Goal: Navigation & Orientation: Find specific page/section

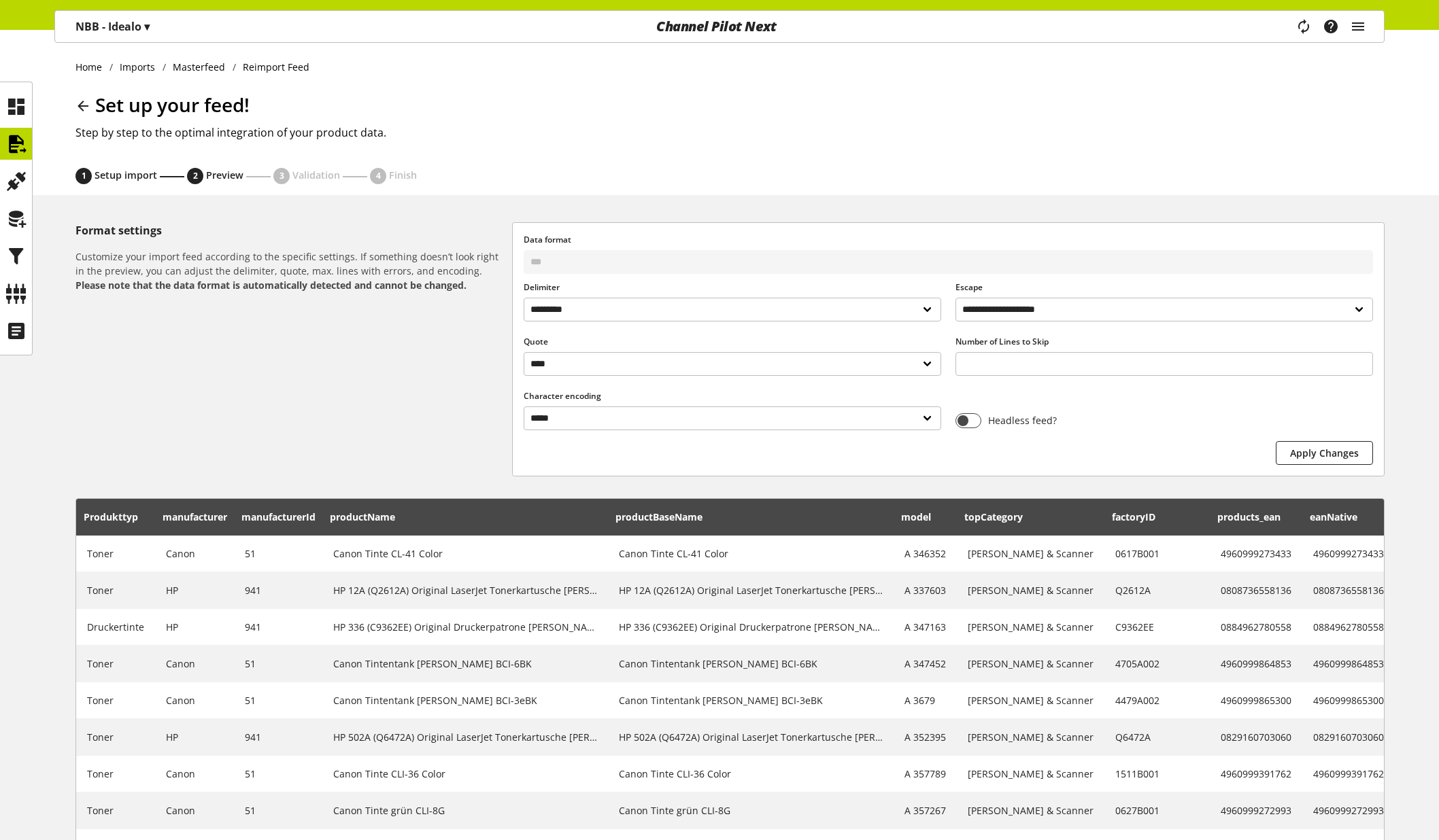
select select "*"
select select "*****"
click at [1350, 26] on icon "main navigation" at bounding box center [1357, 27] width 17 height 25
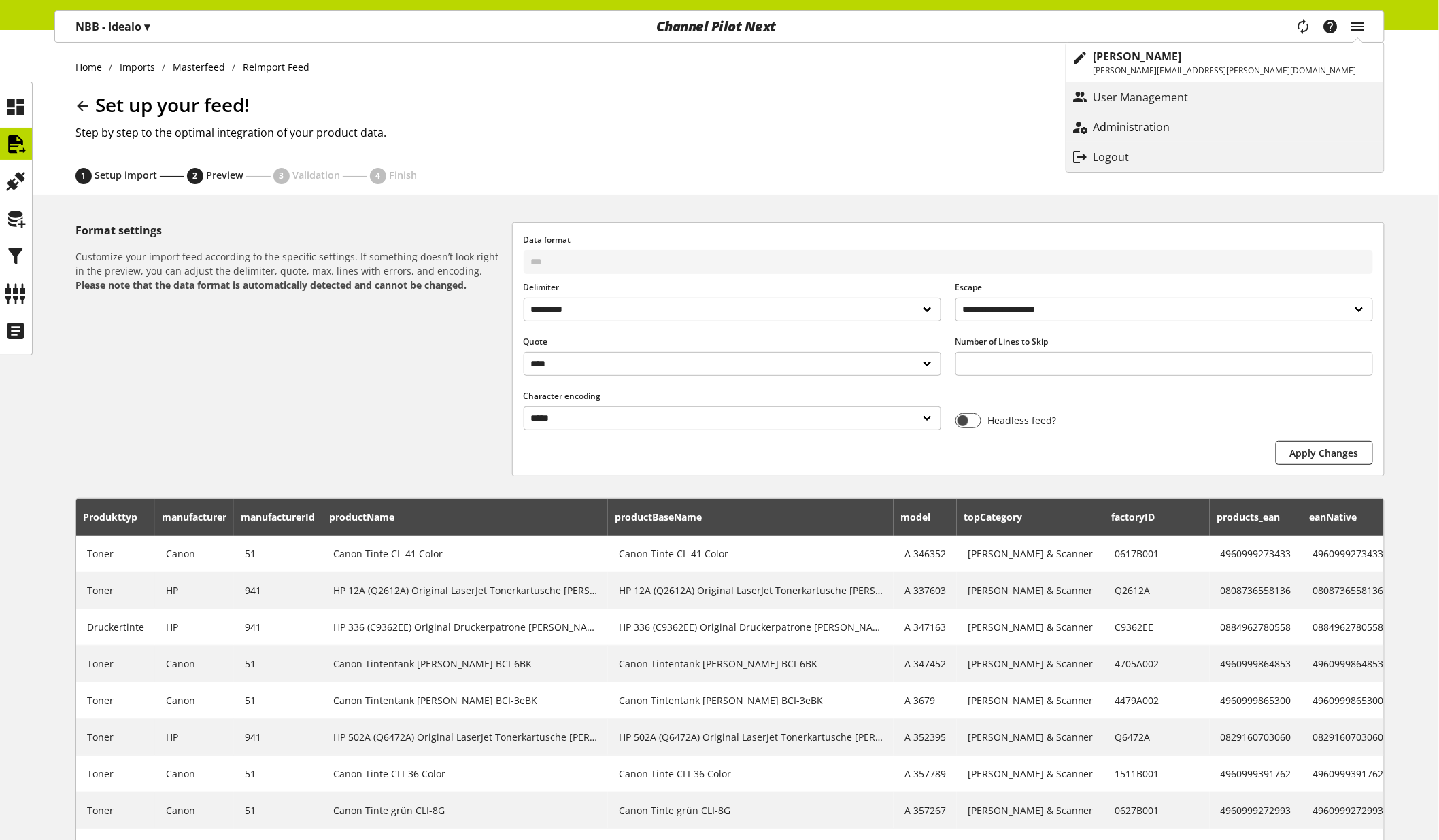
click at [1197, 125] on p "Administration" at bounding box center [1145, 127] width 104 height 17
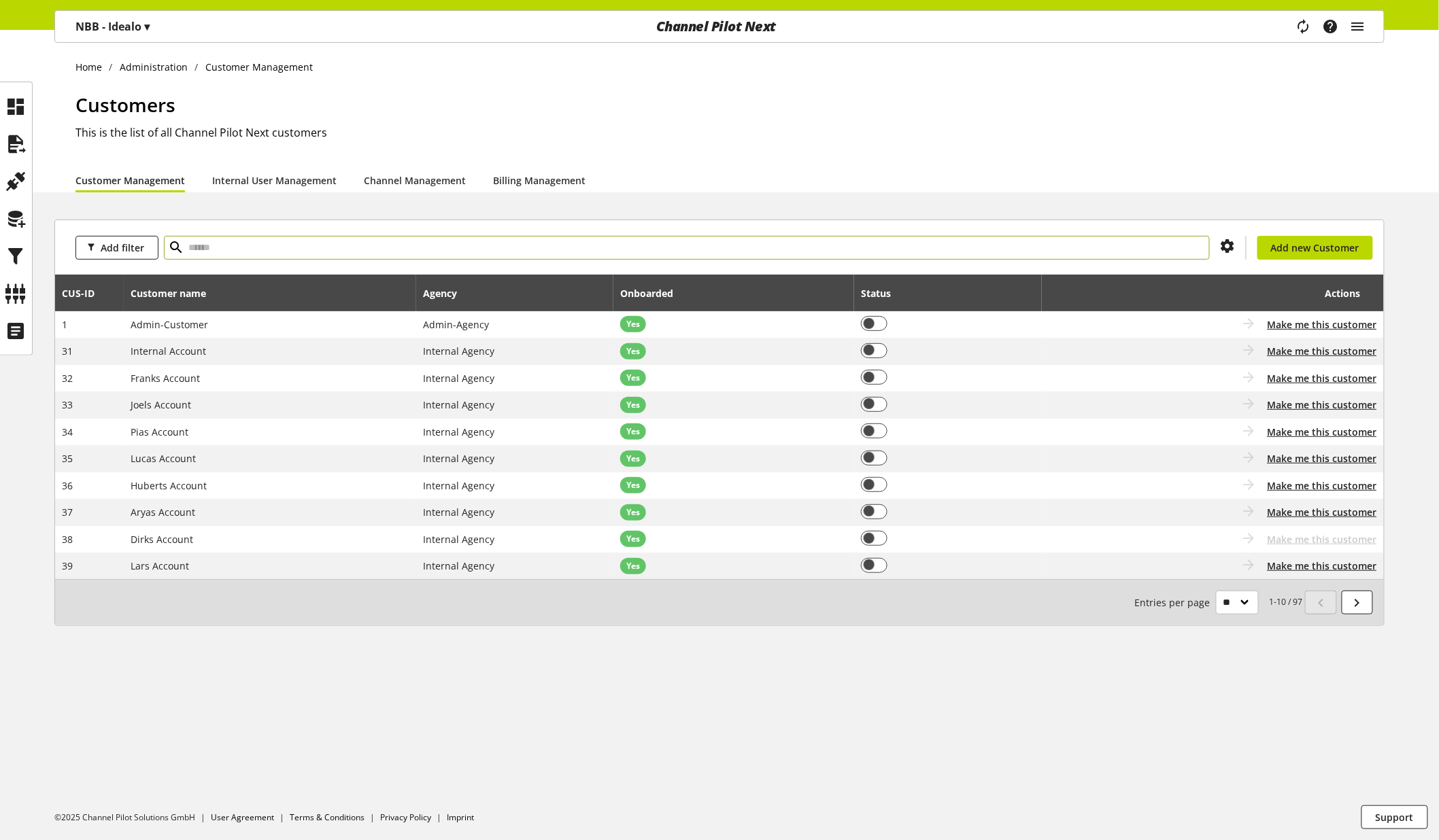
click at [776, 243] on input "text" at bounding box center [687, 247] width 1046 height 24
type input "***"
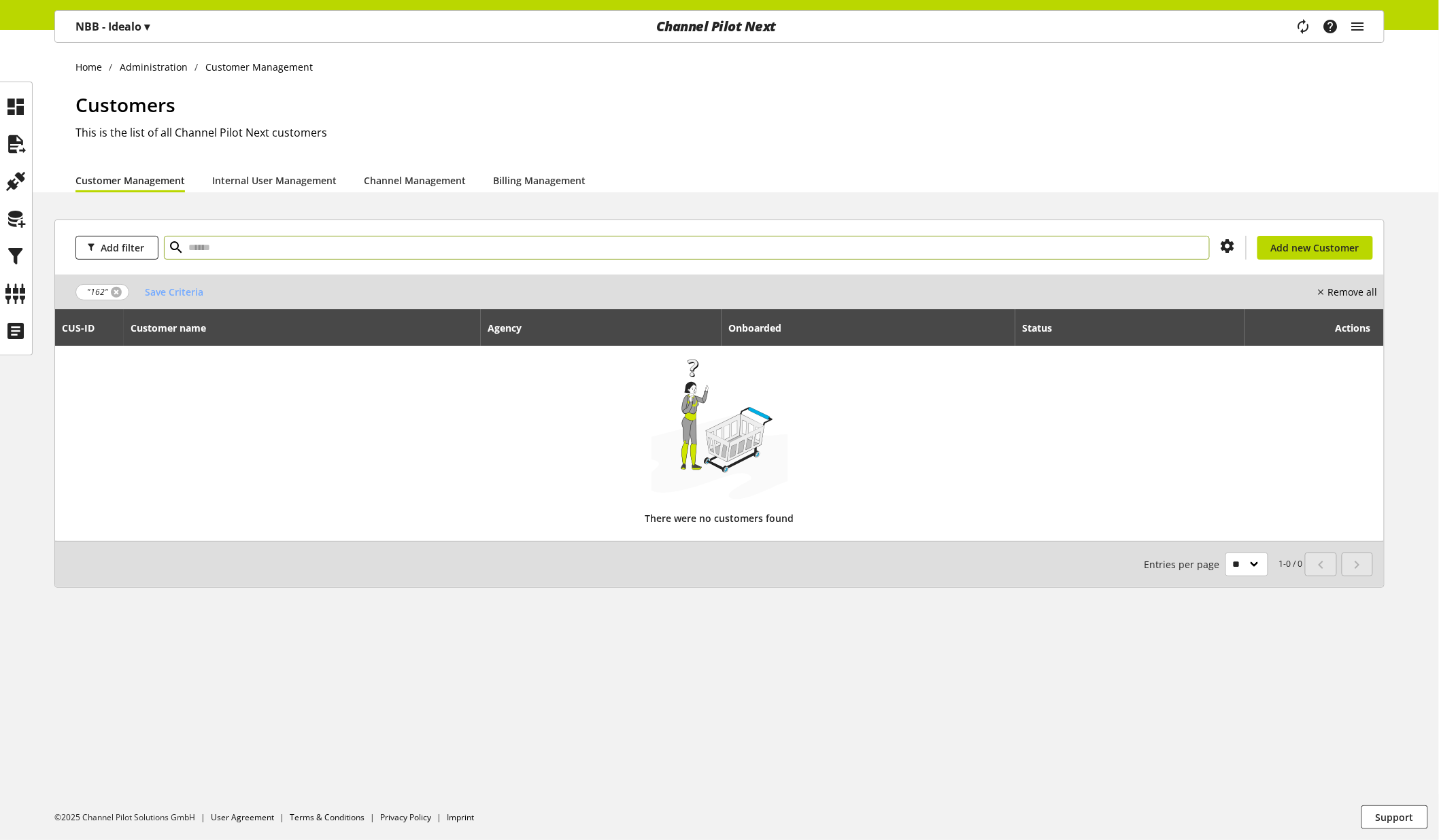
click at [113, 293] on link at bounding box center [116, 292] width 11 height 11
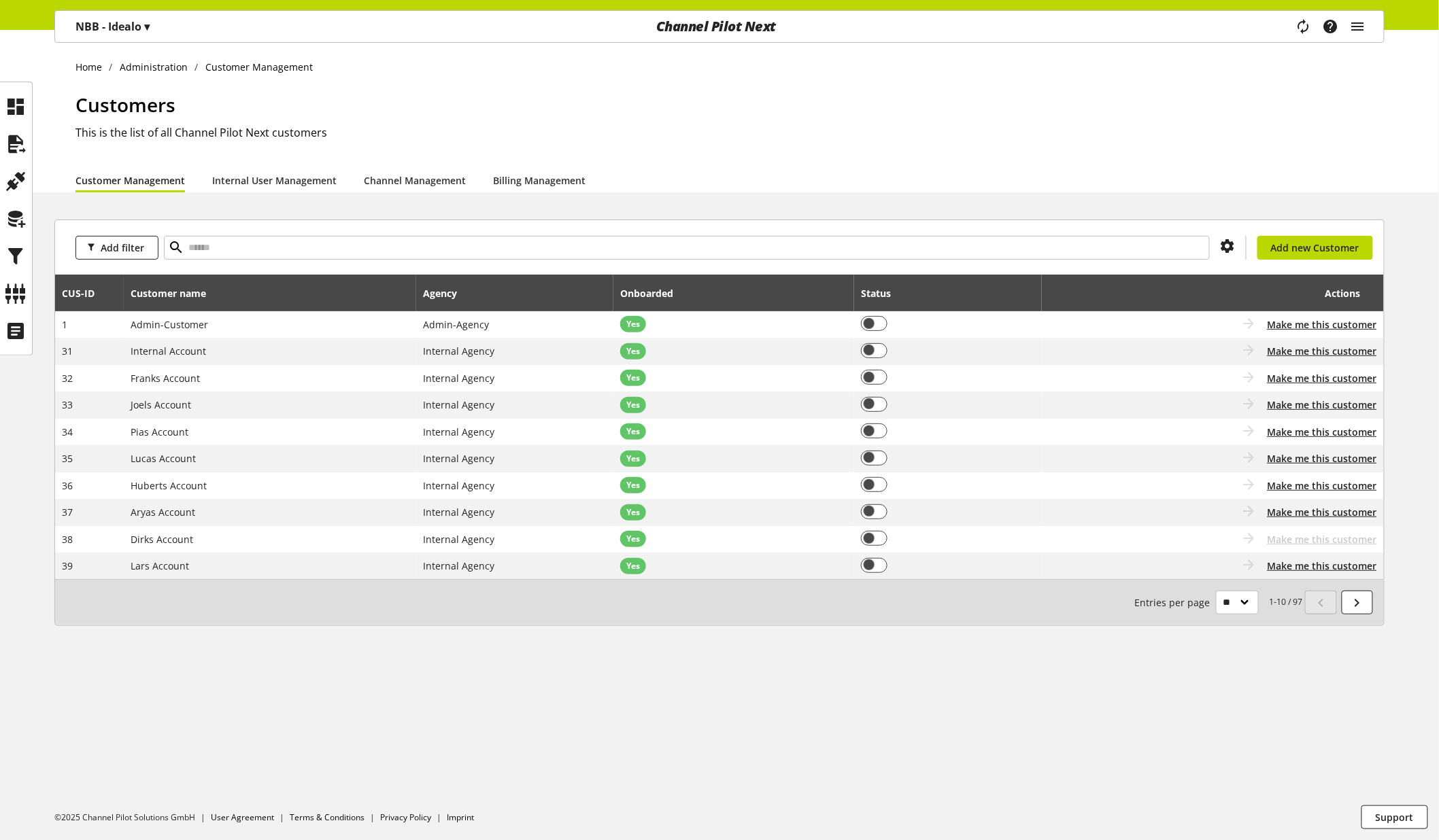
click at [320, 267] on div "Add filter You don't have permission to create a new customer Add new Customer" at bounding box center [719, 247] width 1329 height 54
click at [340, 255] on input "text" at bounding box center [687, 247] width 1046 height 24
type input "***"
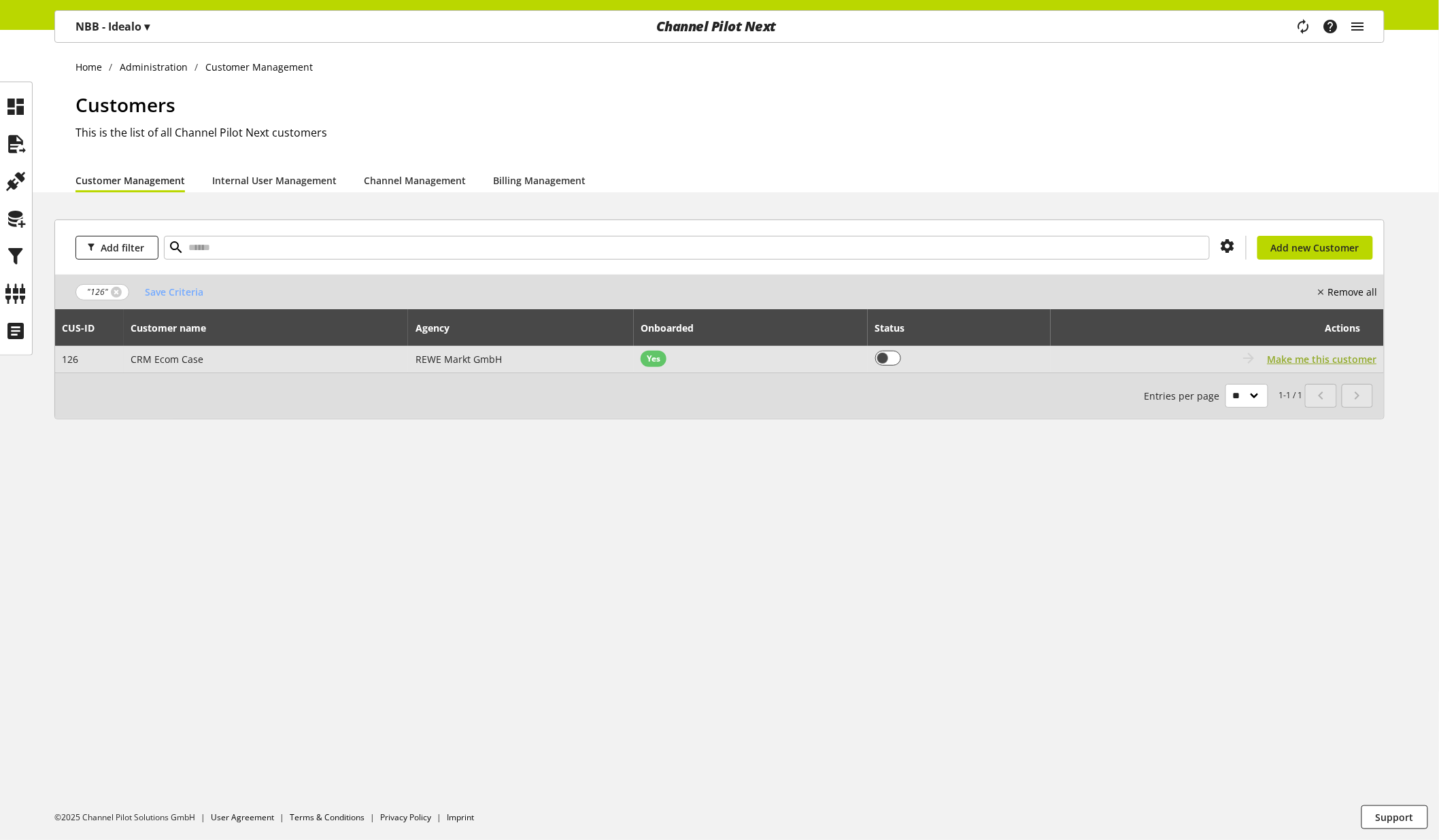
click at [1313, 365] on span "Make me this customer" at bounding box center [1322, 359] width 110 height 14
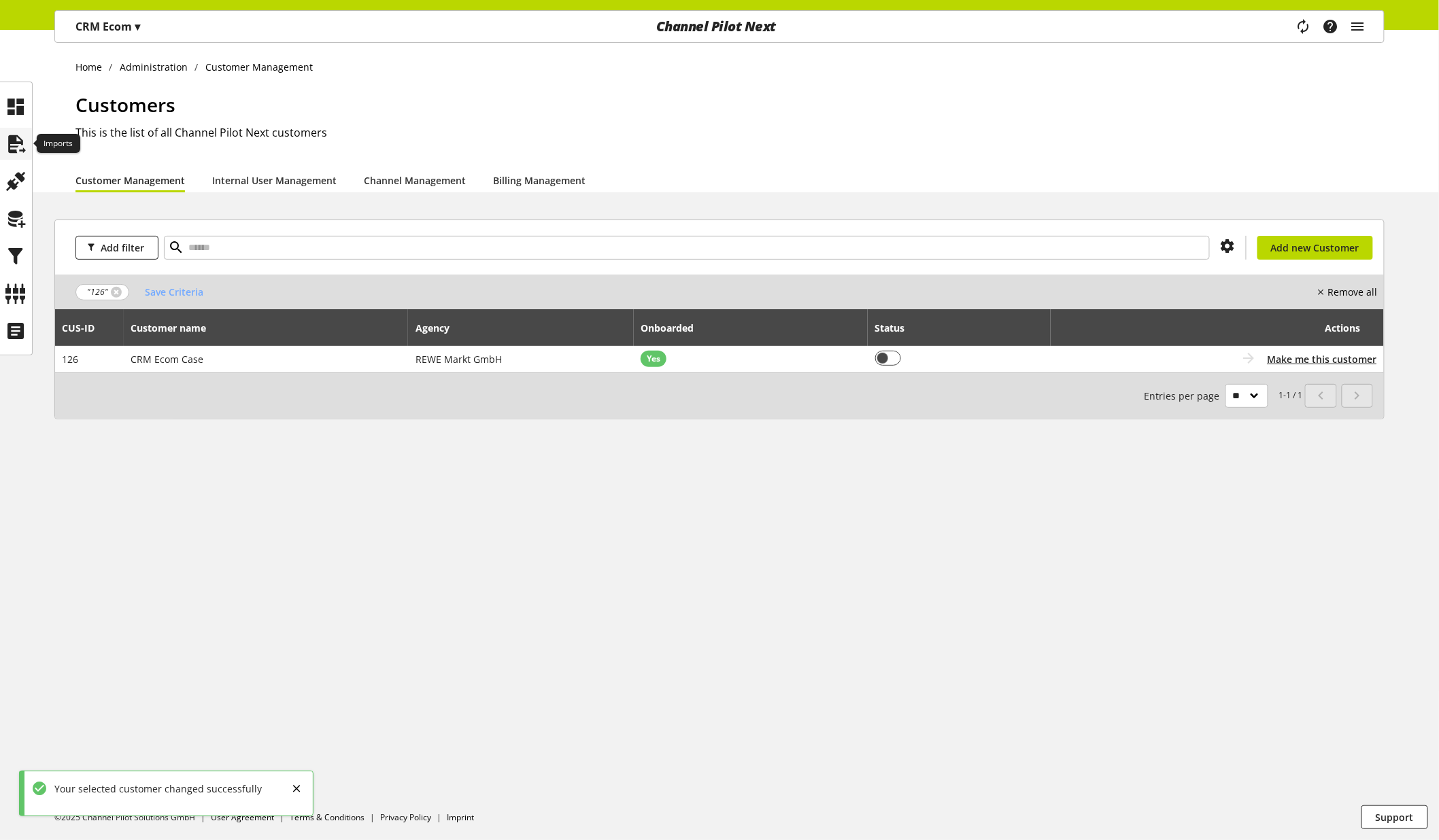
click at [12, 151] on icon at bounding box center [17, 144] width 22 height 27
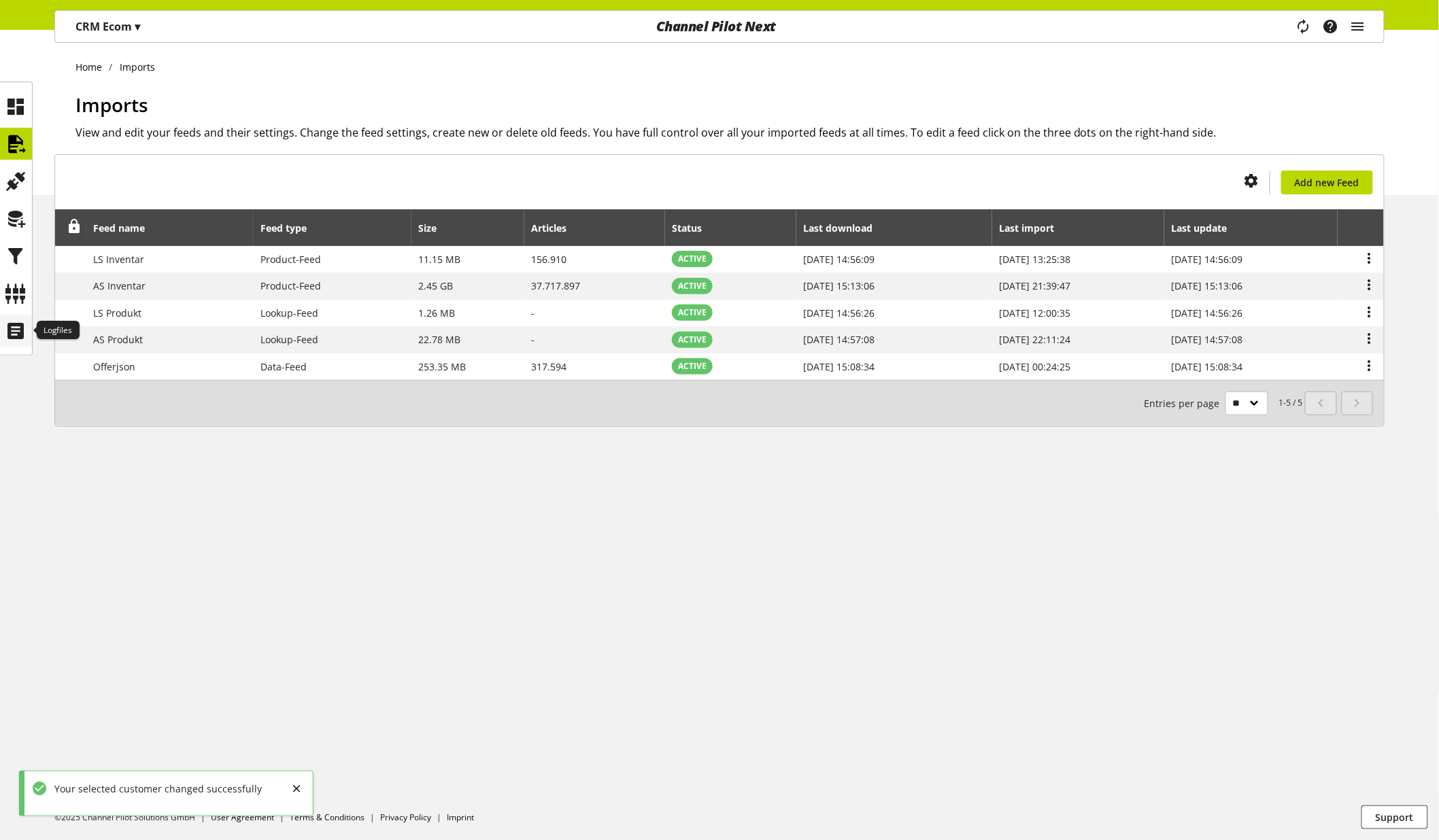
click at [24, 328] on icon at bounding box center [17, 331] width 22 height 27
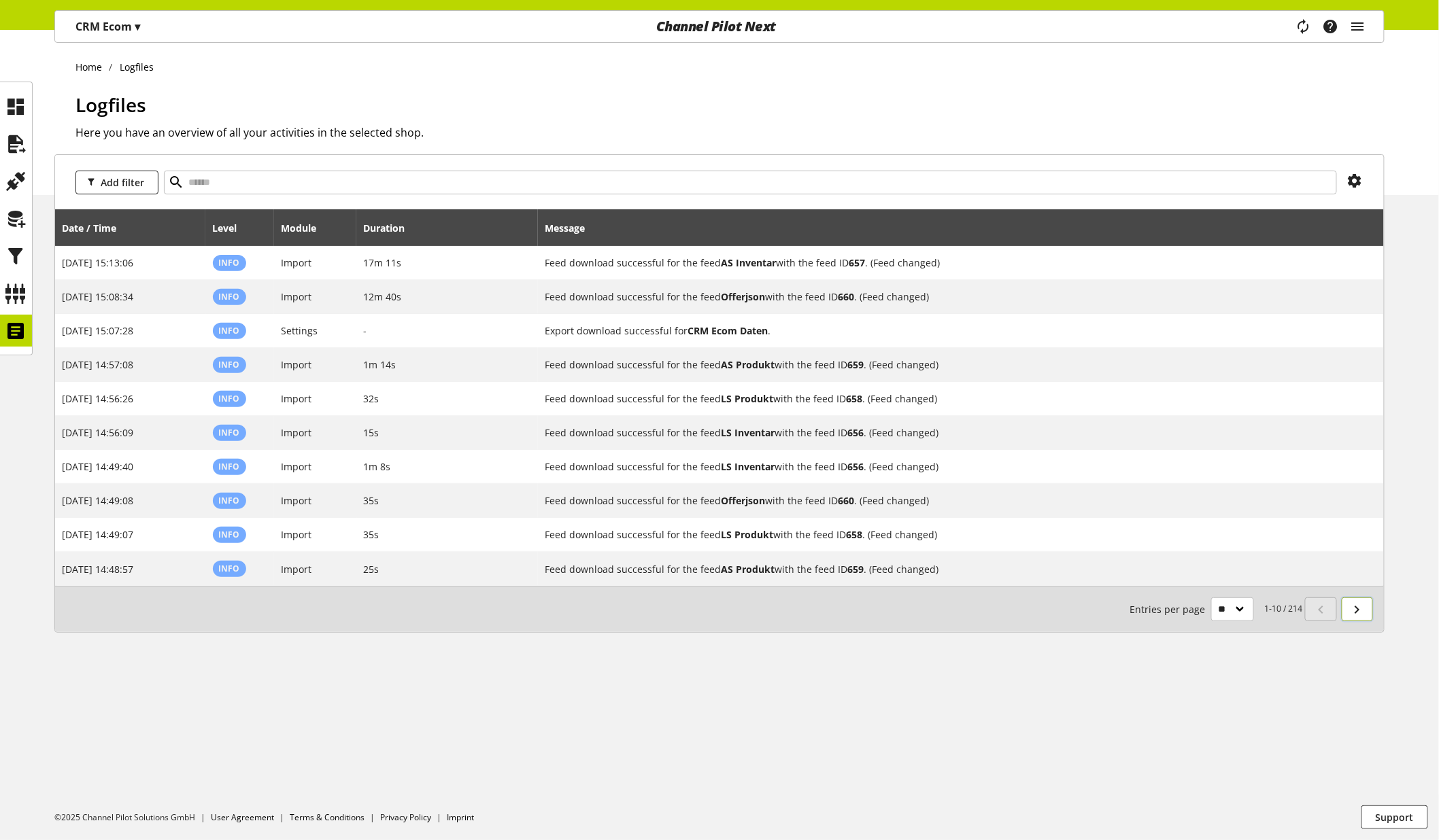
click at [1360, 611] on icon at bounding box center [1357, 610] width 17 height 25
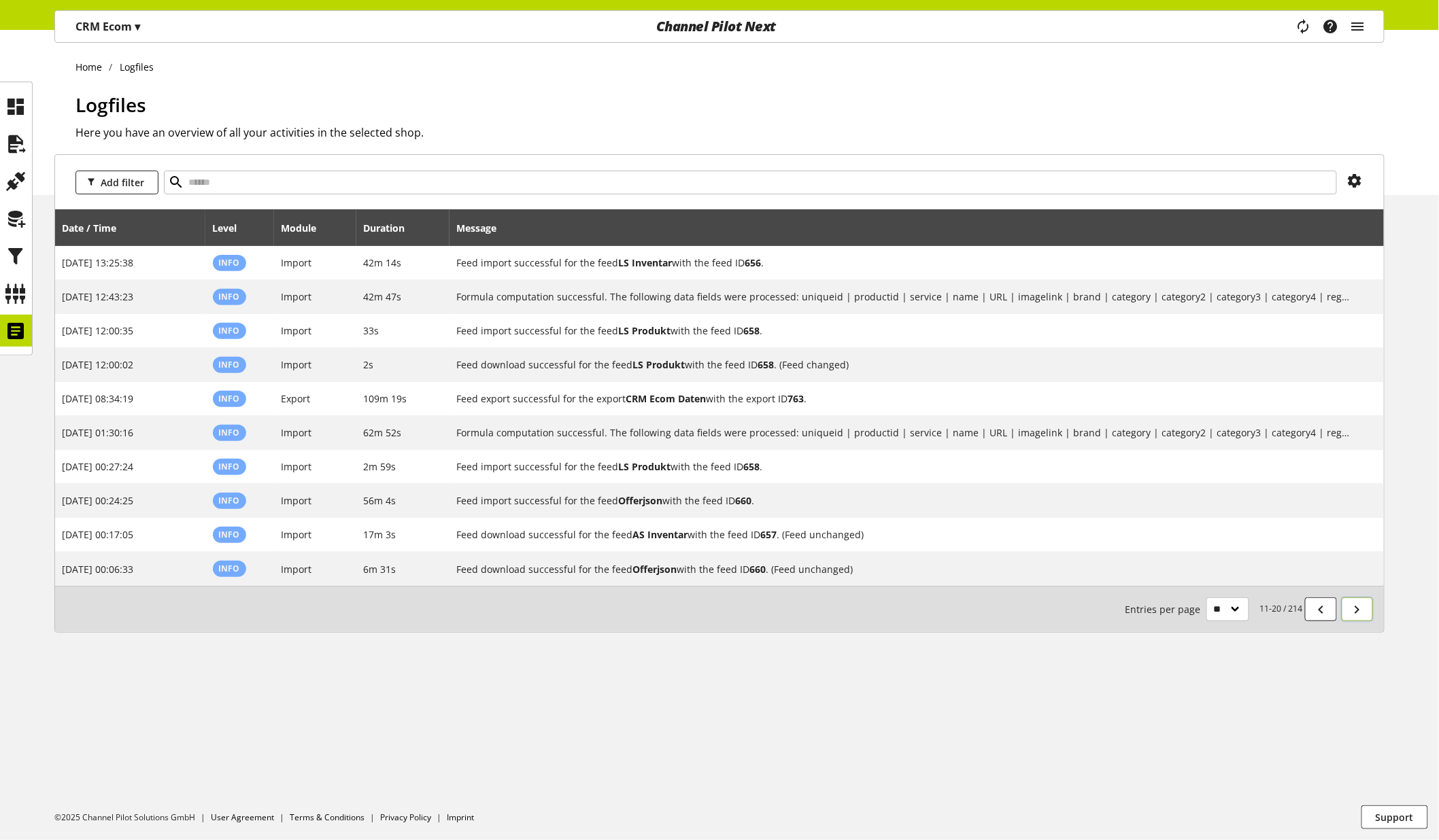
click at [1362, 611] on icon at bounding box center [1357, 610] width 17 height 25
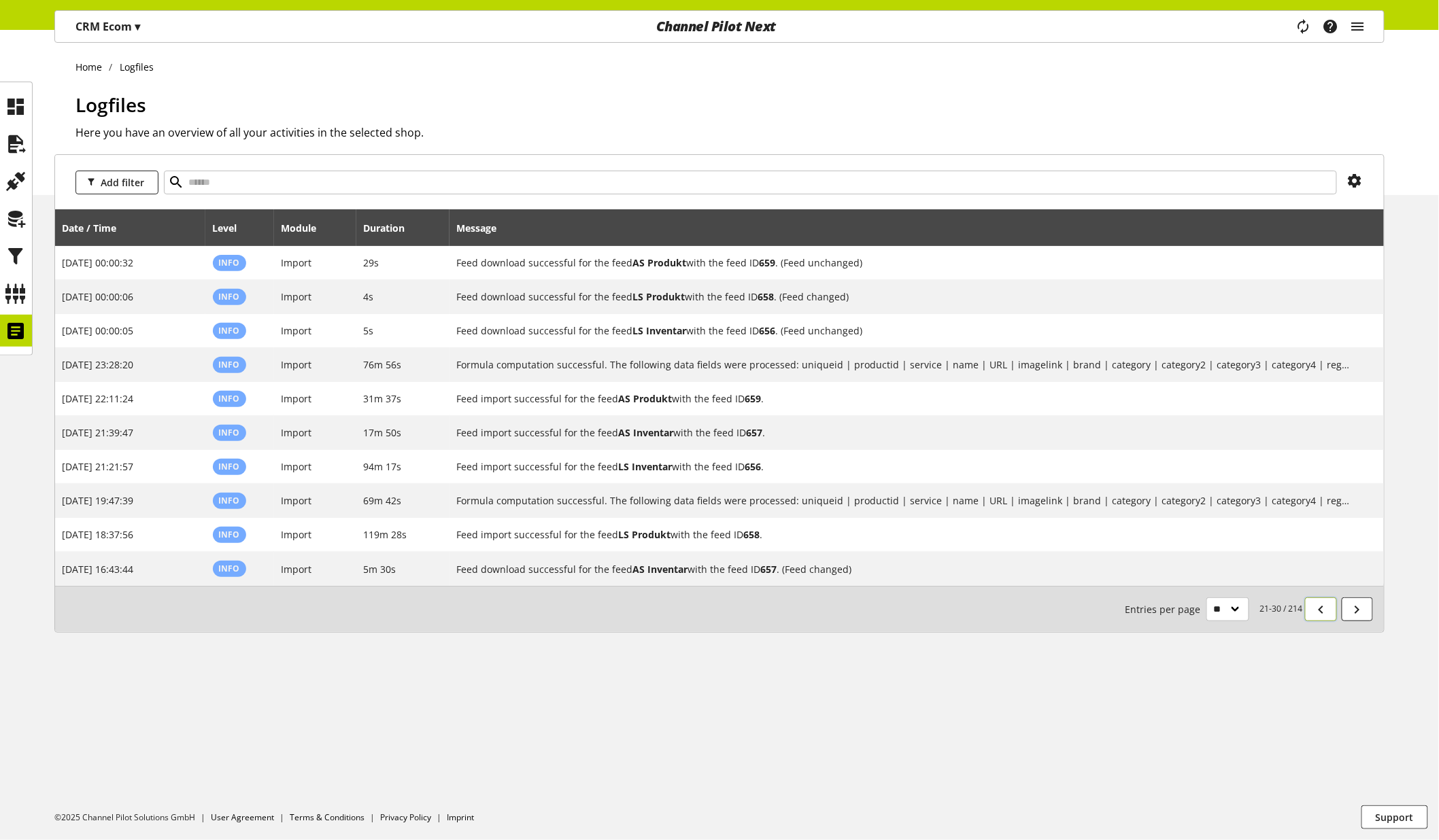
click at [1320, 607] on icon at bounding box center [1321, 610] width 17 height 25
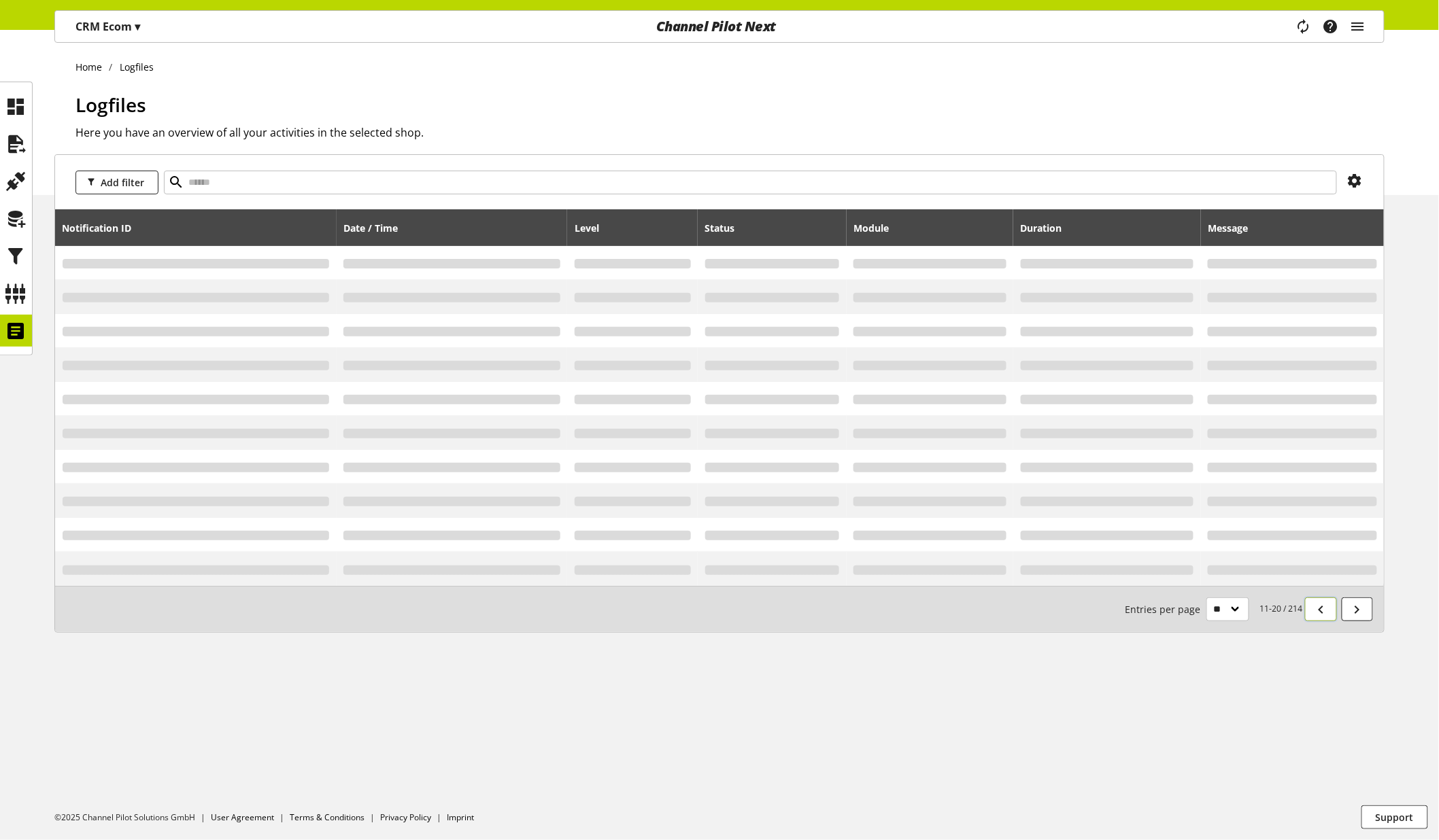
click at [1320, 607] on icon at bounding box center [1321, 610] width 17 height 25
click at [1323, 609] on icon at bounding box center [1321, 610] width 17 height 25
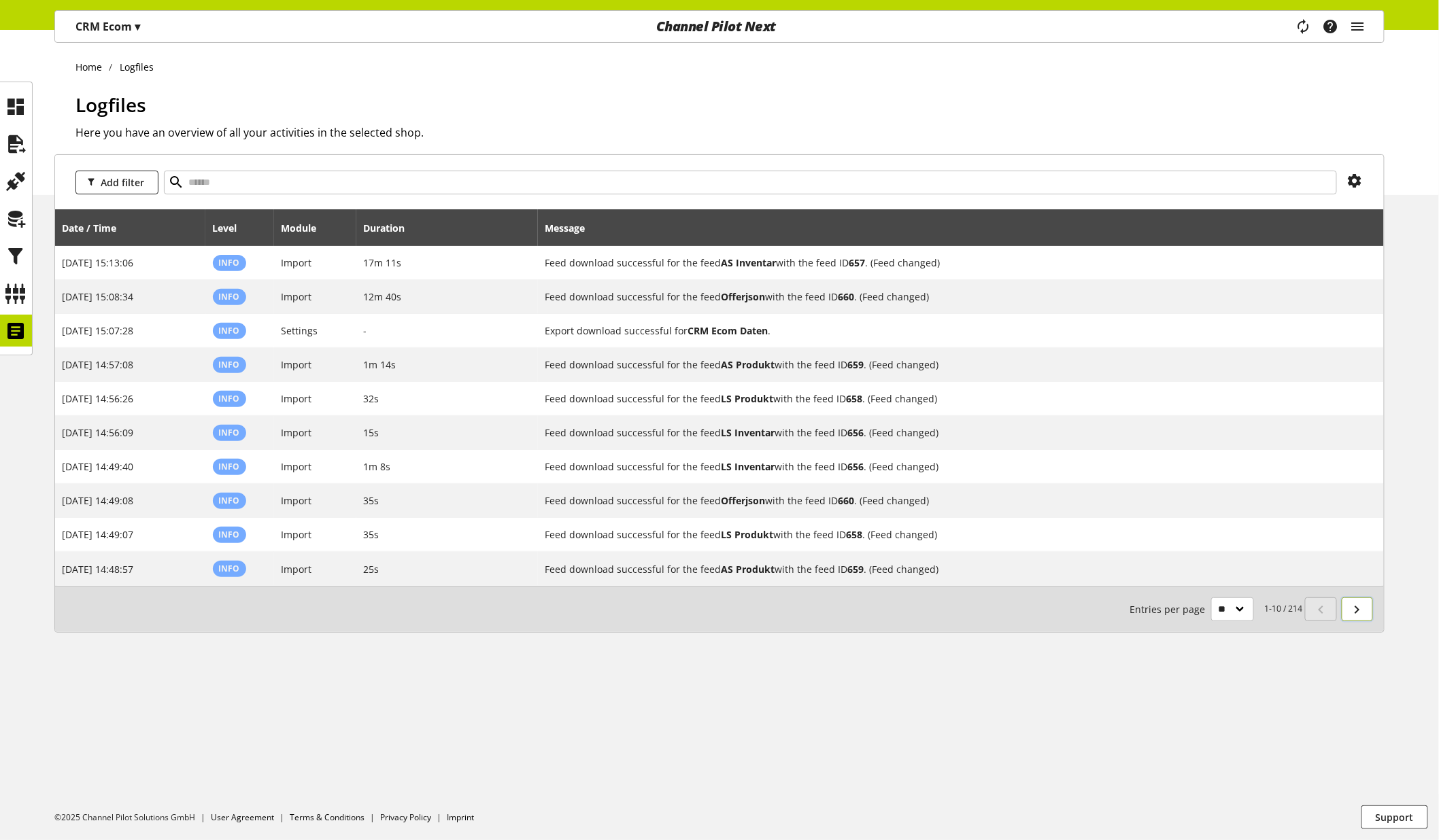
click at [1363, 613] on icon at bounding box center [1357, 610] width 17 height 25
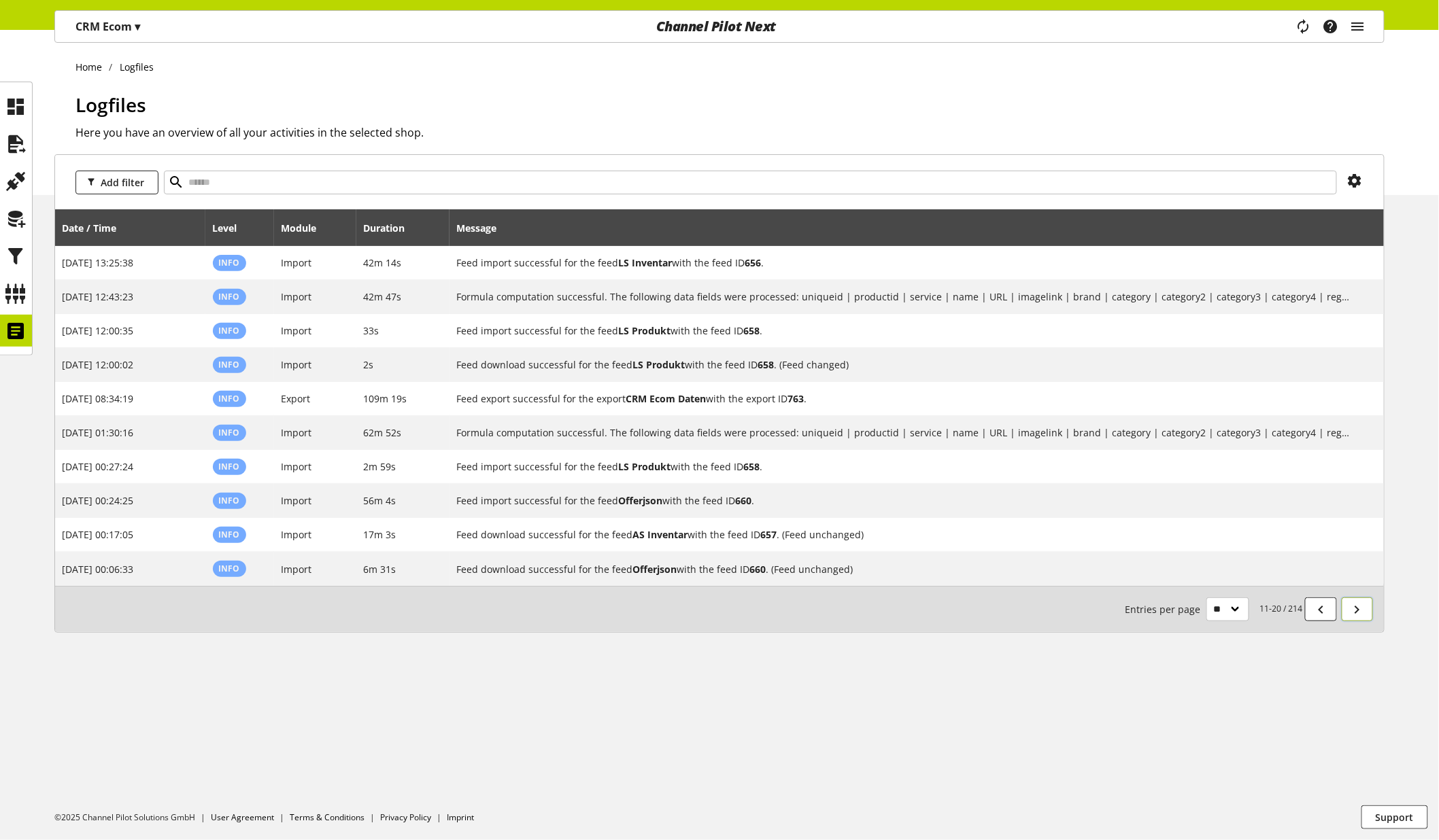
click at [1354, 611] on icon at bounding box center [1357, 610] width 17 height 25
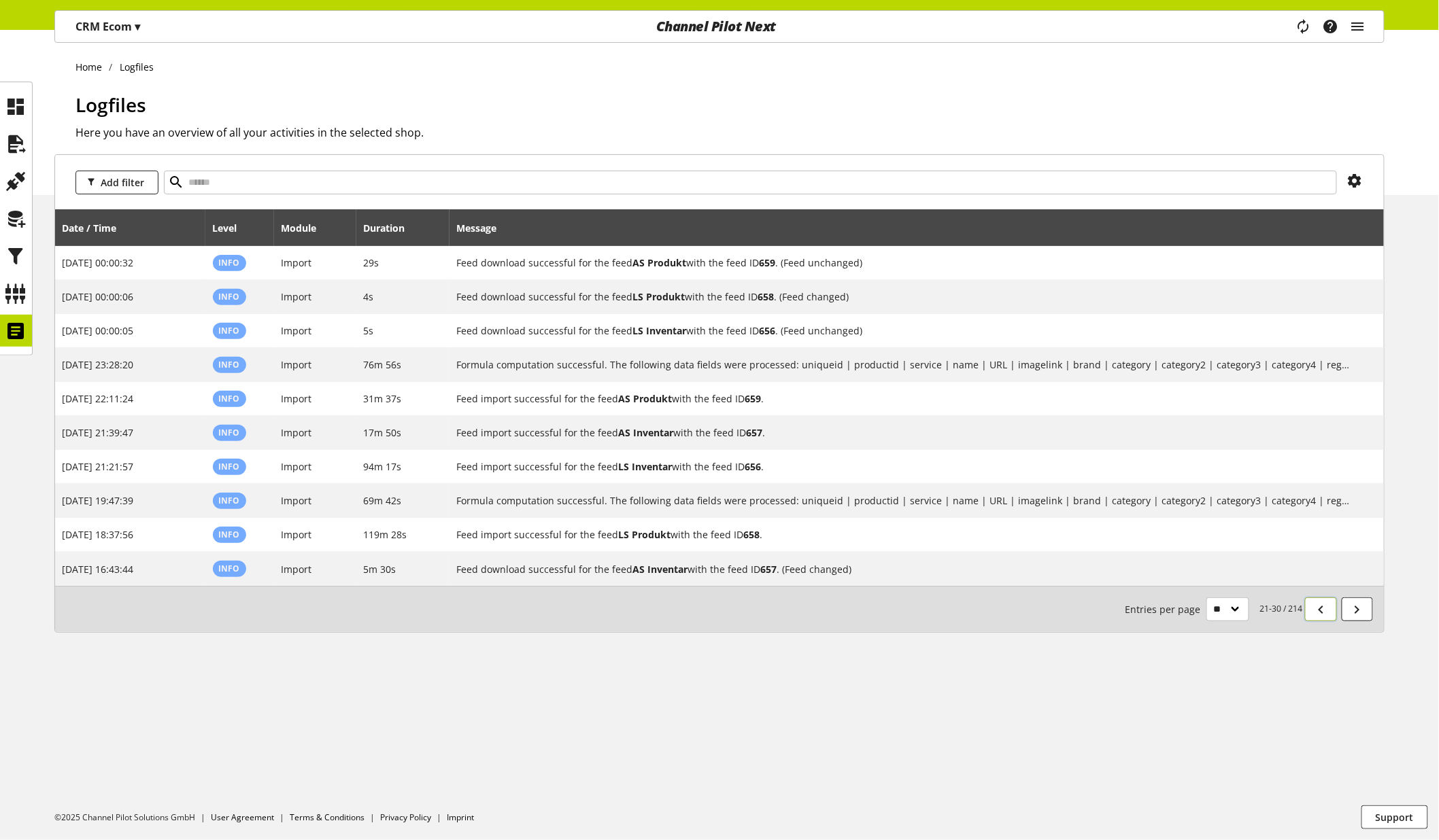
click at [1320, 618] on icon at bounding box center [1321, 610] width 17 height 25
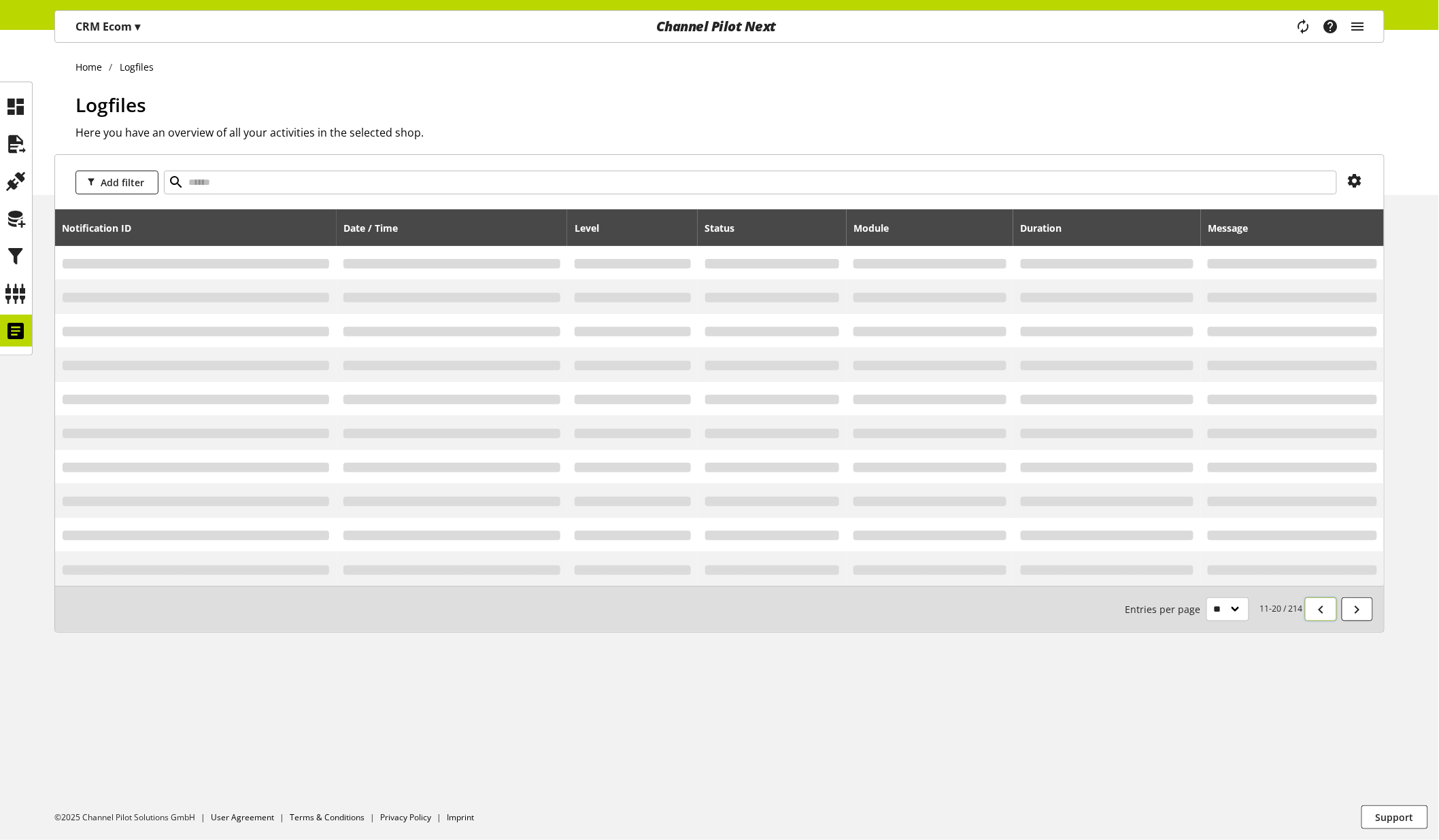
click at [1320, 618] on icon at bounding box center [1321, 610] width 17 height 25
